Goal: Task Accomplishment & Management: Complete application form

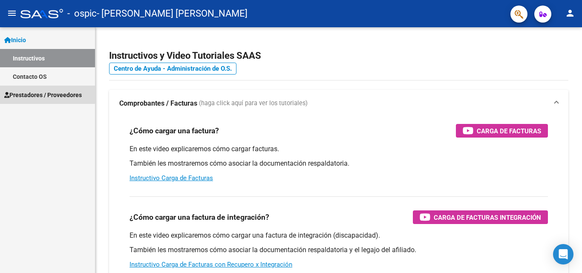
click at [46, 94] on span "Prestadores / Proveedores" at bounding box center [43, 94] width 78 height 9
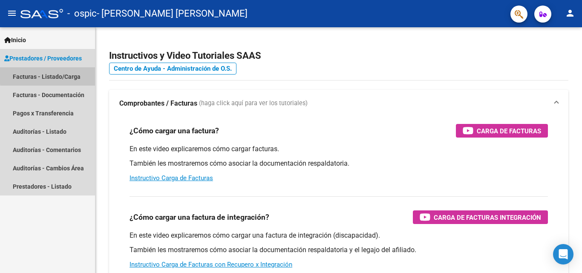
click at [58, 75] on link "Facturas - Listado/Carga" at bounding box center [47, 76] width 95 height 18
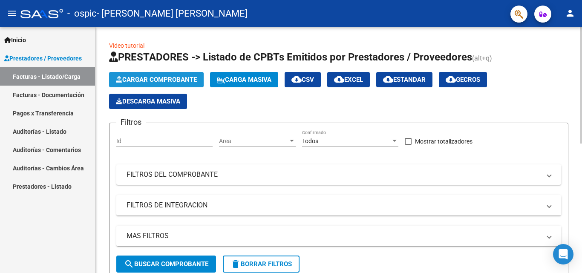
click at [150, 81] on span "Cargar Comprobante" at bounding box center [156, 80] width 81 height 8
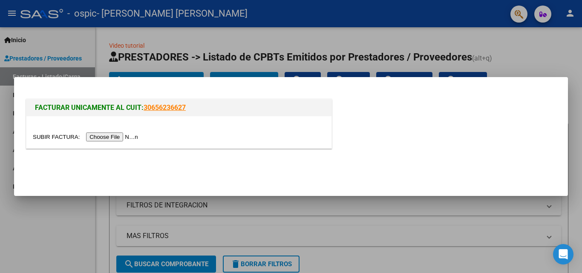
click at [134, 138] on input "file" at bounding box center [87, 137] width 108 height 9
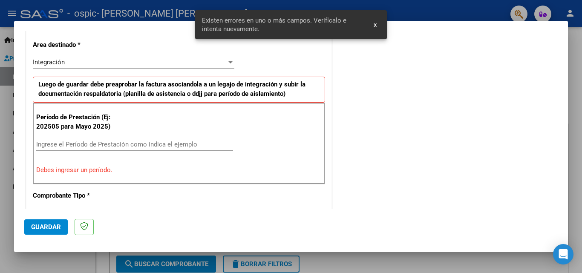
scroll to position [208, 0]
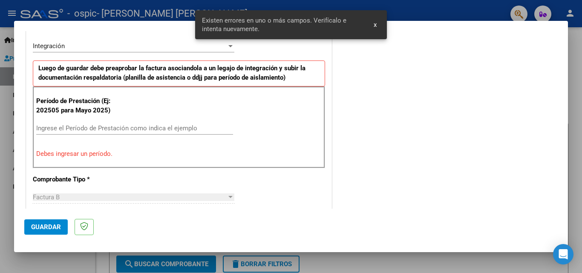
click at [61, 128] on input "Ingrese el Período de Prestación como indica el ejemplo" at bounding box center [134, 128] width 197 height 8
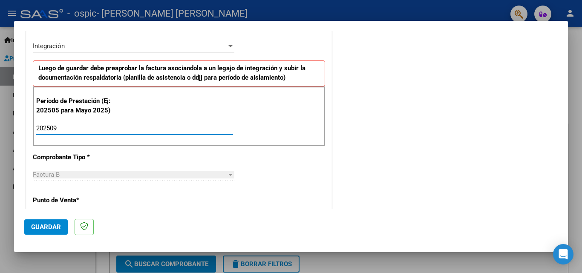
type input "202509"
click at [328, 215] on mat-dialog-actions "Guardar" at bounding box center [290, 226] width 533 height 34
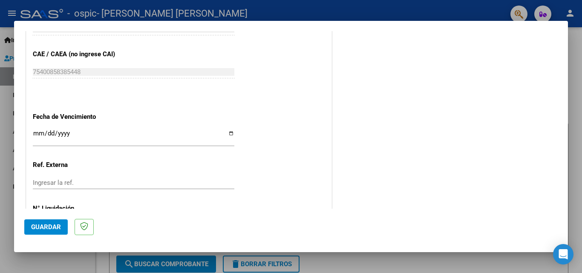
scroll to position [549, 0]
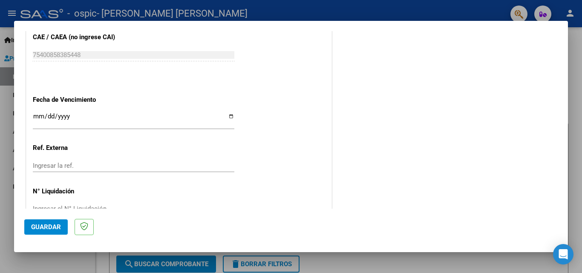
click at [60, 116] on input "Ingresar la fecha" at bounding box center [134, 120] width 202 height 14
click at [230, 117] on input "Ingresar la fecha" at bounding box center [134, 120] width 202 height 14
type input "[DATE]"
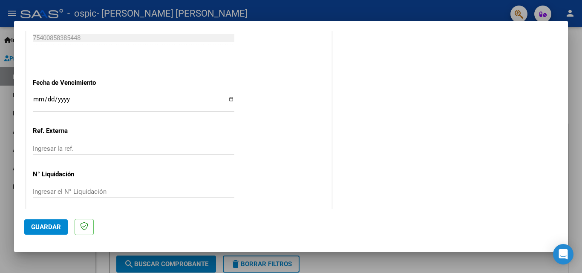
scroll to position [572, 0]
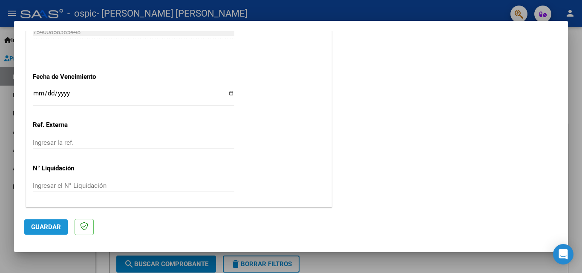
click at [38, 226] on span "Guardar" at bounding box center [46, 227] width 30 height 8
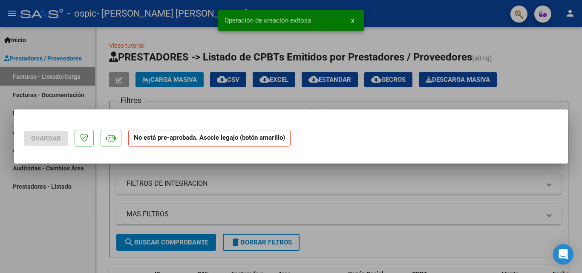
scroll to position [0, 0]
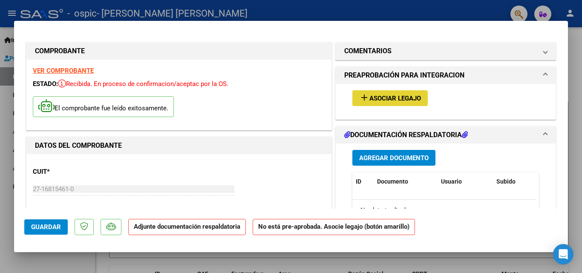
click at [394, 98] on span "Asociar Legajo" at bounding box center [395, 99] width 52 height 8
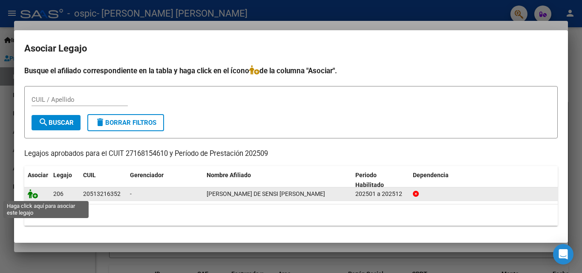
click at [35, 193] on icon at bounding box center [33, 193] width 10 height 9
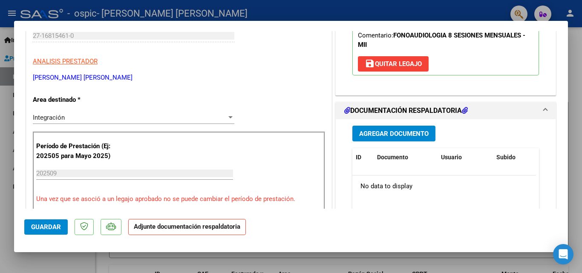
scroll to position [170, 0]
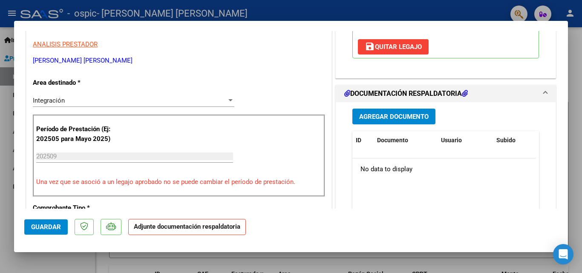
click at [383, 113] on span "Agregar Documento" at bounding box center [393, 117] width 69 height 8
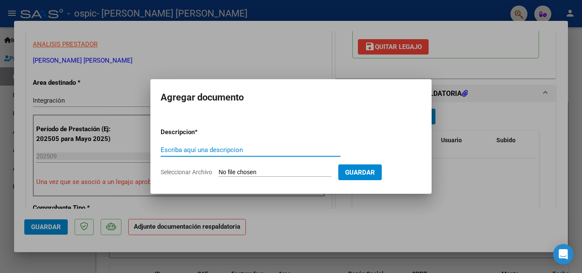
click at [208, 148] on input "Escriba aquí una descripcion" at bounding box center [251, 150] width 180 height 8
type input "asistencia setiembre"
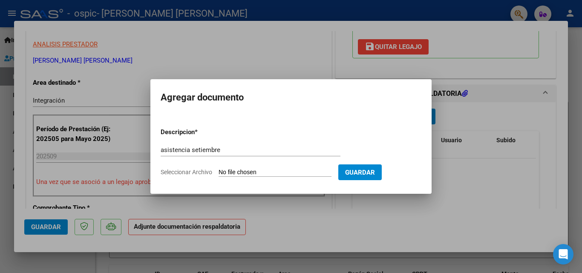
click at [183, 173] on span "Seleccionar Archivo" at bounding box center [187, 172] width 52 height 7
click at [219, 173] on input "Seleccionar Archivo" at bounding box center [275, 173] width 113 height 8
type input "C:\fakepath\asistencia setiembre.pdf"
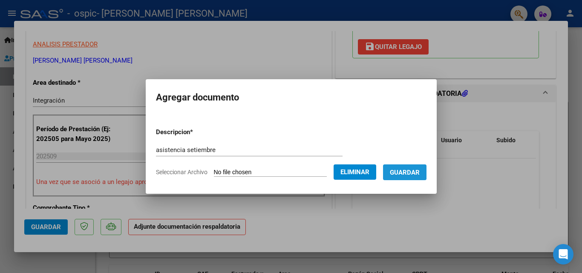
click at [408, 170] on span "Guardar" at bounding box center [405, 173] width 30 height 8
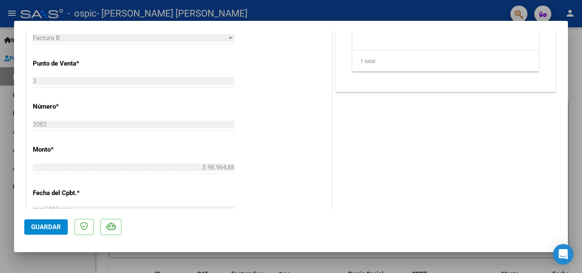
scroll to position [375, 0]
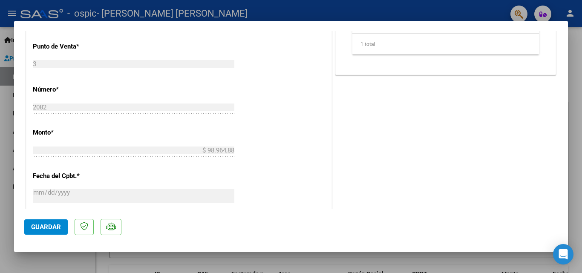
click at [38, 228] on span "Guardar" at bounding box center [46, 227] width 30 height 8
